Goal: Task Accomplishment & Management: Use online tool/utility

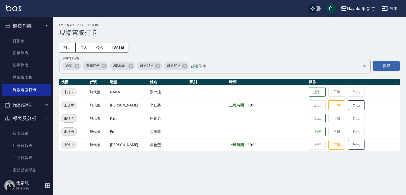
click at [307, 119] on td "上班 下班 外出" at bounding box center [353, 118] width 92 height 13
click at [315, 119] on button "上班" at bounding box center [316, 118] width 17 height 9
click at [0, 2] on div "[PERSON_NAME] 新竹 登出" at bounding box center [203, 8] width 406 height 17
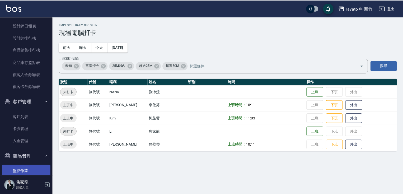
scroll to position [180, 0]
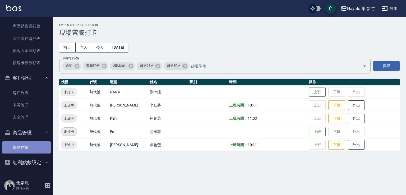
click at [26, 144] on link "盤點作業" at bounding box center [26, 147] width 49 height 12
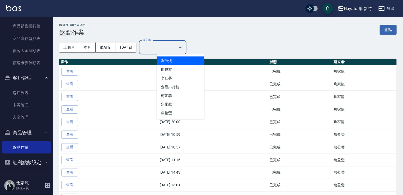
click at [176, 50] on input "建立者" at bounding box center [158, 47] width 35 height 9
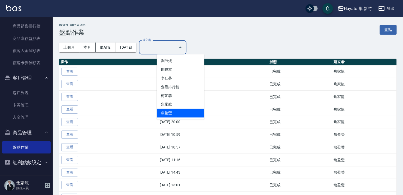
click at [171, 111] on li "詹盈瑩" at bounding box center [181, 113] width 48 height 9
type input "詹盈瑩"
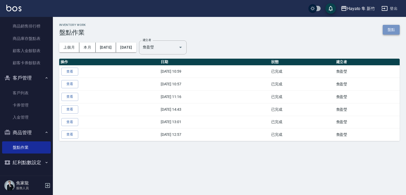
click at [388, 30] on link "盤點" at bounding box center [390, 30] width 17 height 10
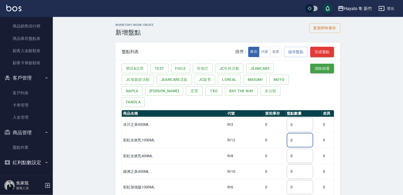
drag, startPoint x: 288, startPoint y: 122, endPoint x: 280, endPoint y: 123, distance: 7.8
click at [287, 133] on input "0" at bounding box center [300, 140] width 26 height 14
type input "7"
drag, startPoint x: 283, startPoint y: 148, endPoint x: 277, endPoint y: 147, distance: 6.1
click at [287, 149] on input "0" at bounding box center [300, 156] width 26 height 14
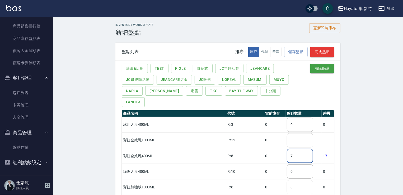
type input "7"
click at [288, 133] on input "text" at bounding box center [300, 140] width 26 height 14
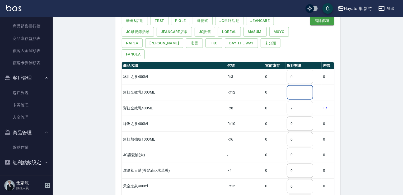
scroll to position [79, 0]
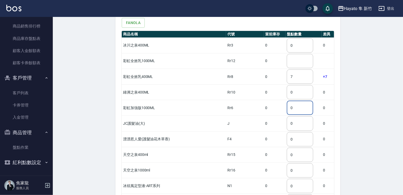
drag, startPoint x: 288, startPoint y: 96, endPoint x: 277, endPoint y: 96, distance: 11.6
click at [287, 101] on input "0" at bounding box center [300, 108] width 26 height 14
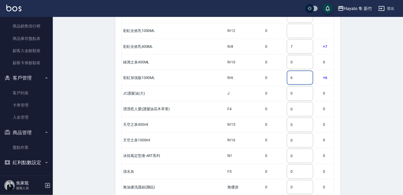
scroll to position [158, 0]
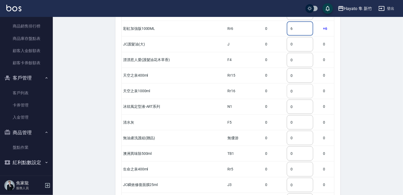
type input "6"
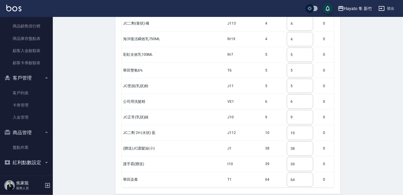
scroll to position [1090, 0]
